Goal: Check status

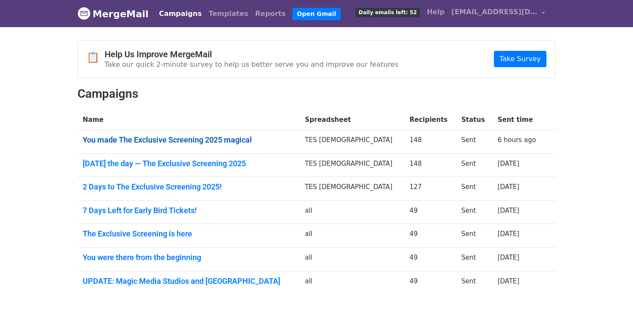
click at [219, 140] on link "You made The Exclusive Screening 2025 magical" at bounding box center [189, 139] width 212 height 9
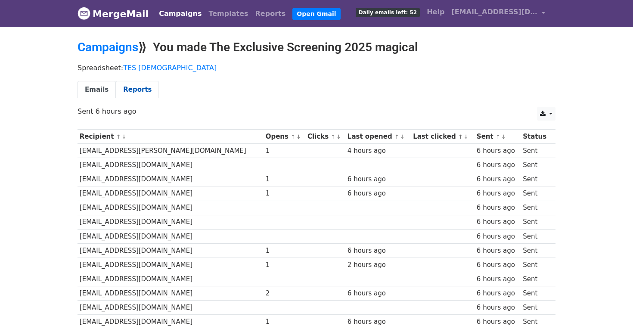
click at [135, 92] on link "Reports" at bounding box center [137, 90] width 43 height 18
